Goal: Complete application form

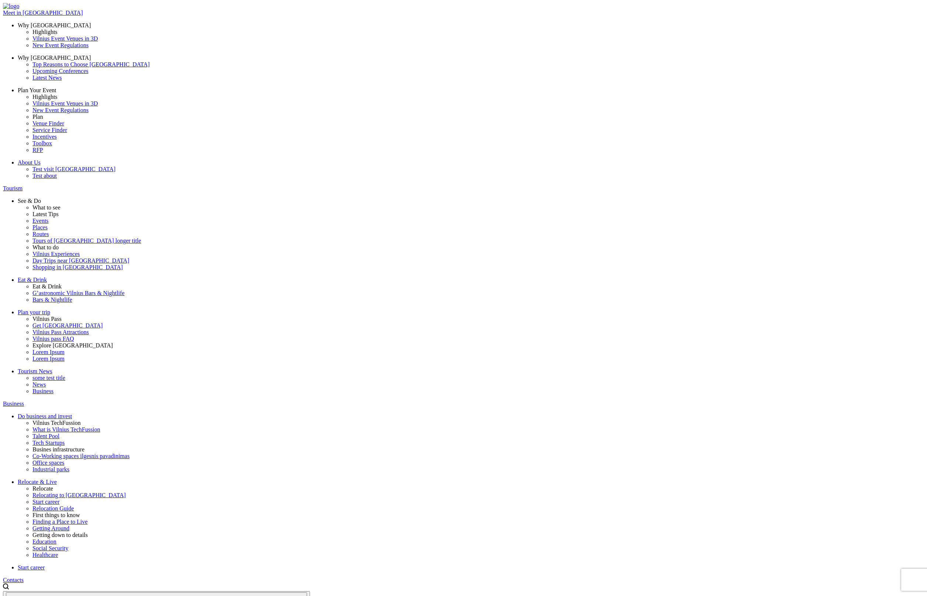
drag, startPoint x: 469, startPoint y: 333, endPoint x: 419, endPoint y: 335, distance: 51.0
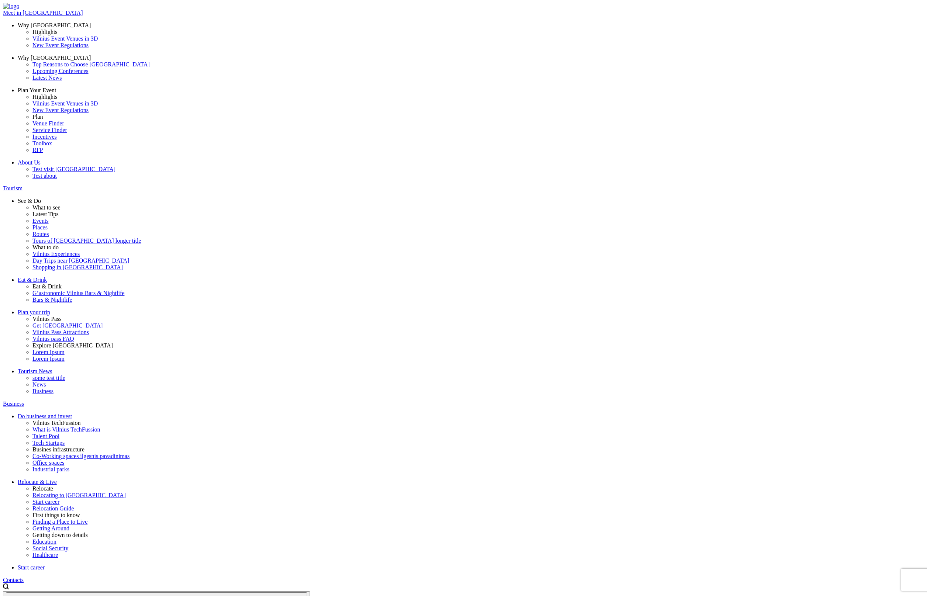
drag, startPoint x: 350, startPoint y: 272, endPoint x: 345, endPoint y: 362, distance: 90.9
drag, startPoint x: 339, startPoint y: 264, endPoint x: 492, endPoint y: 385, distance: 195.4
